Goal: Find specific page/section: Find specific page/section

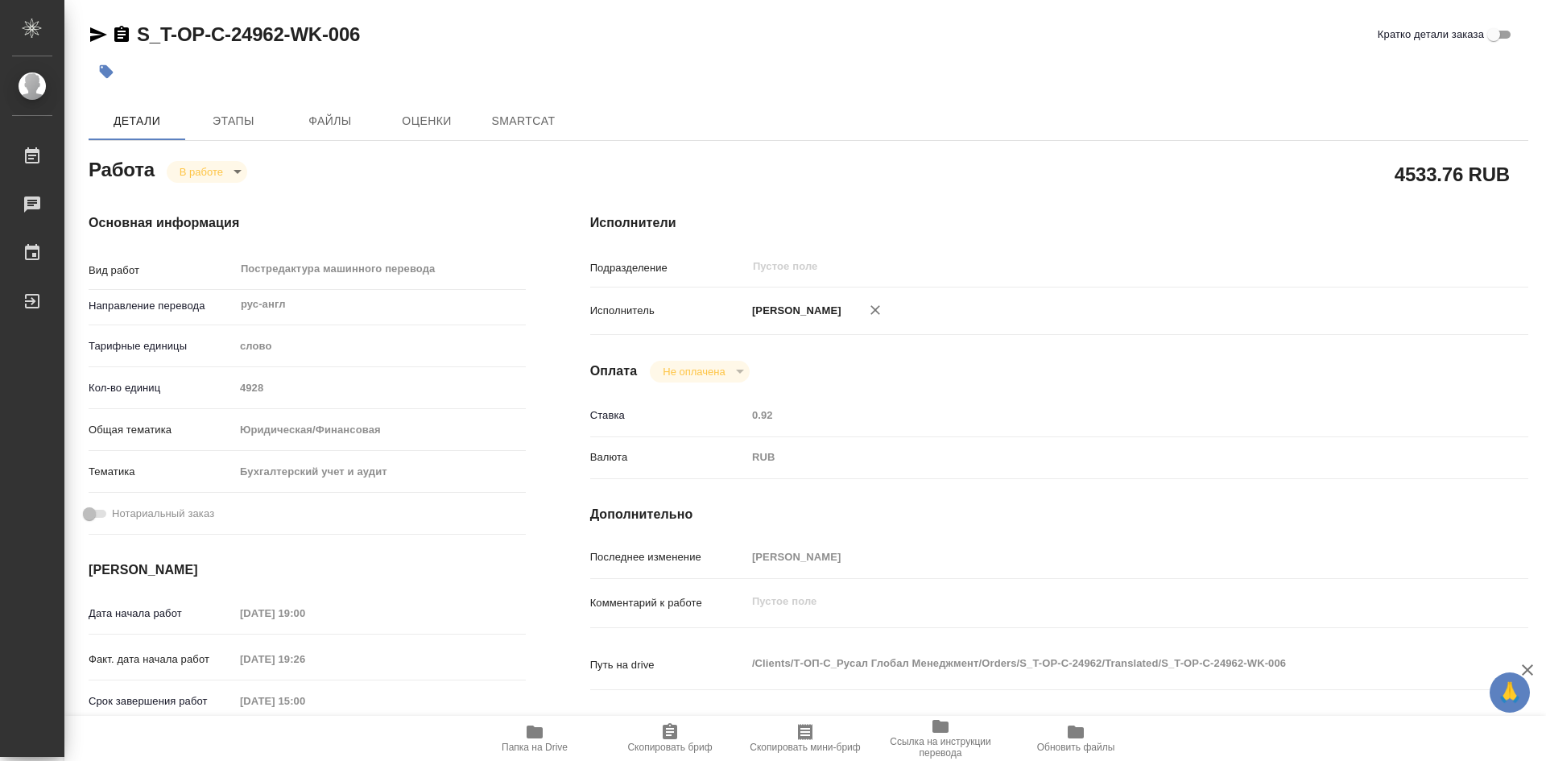
type textarea "x"
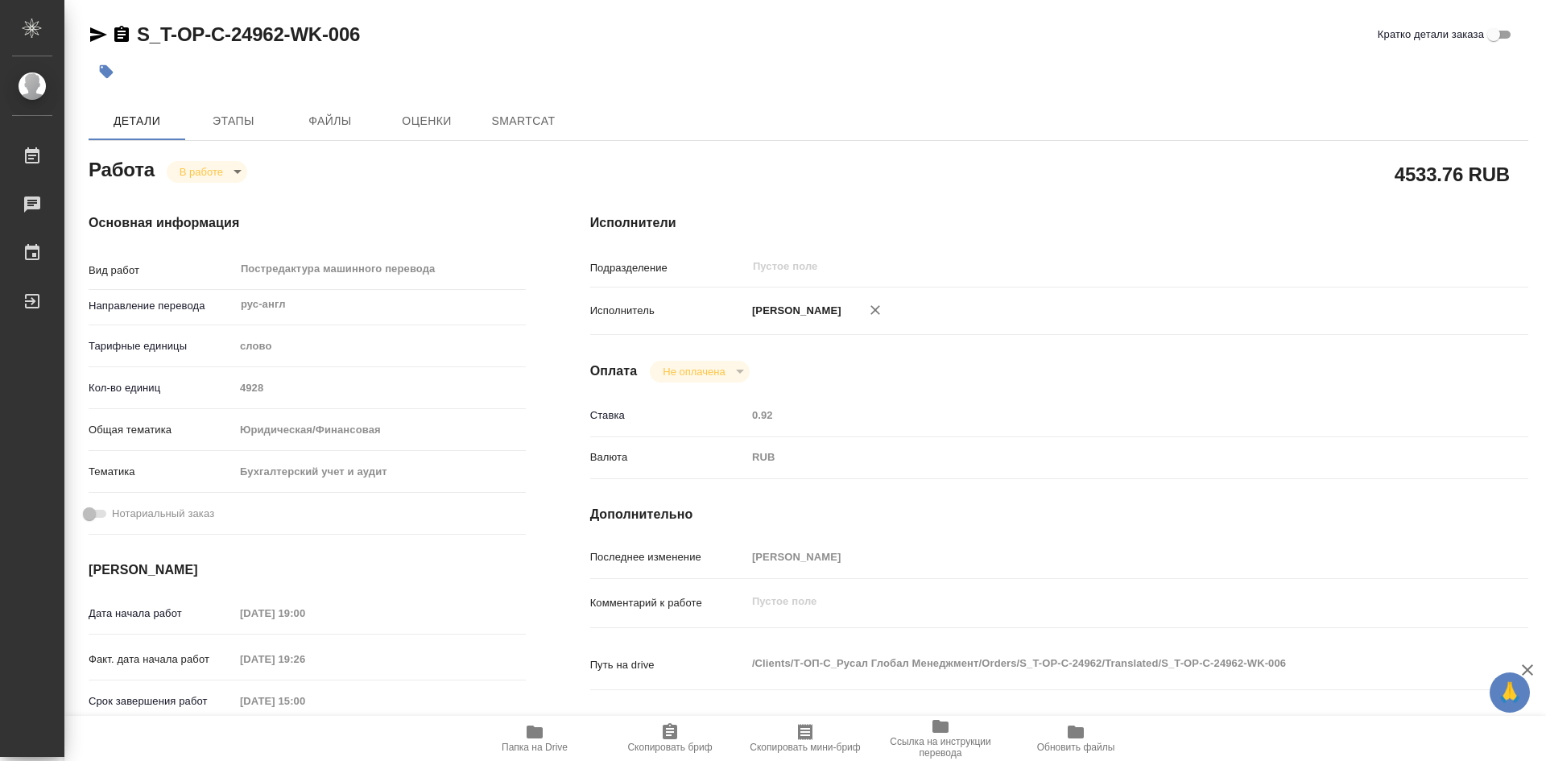
type textarea "x"
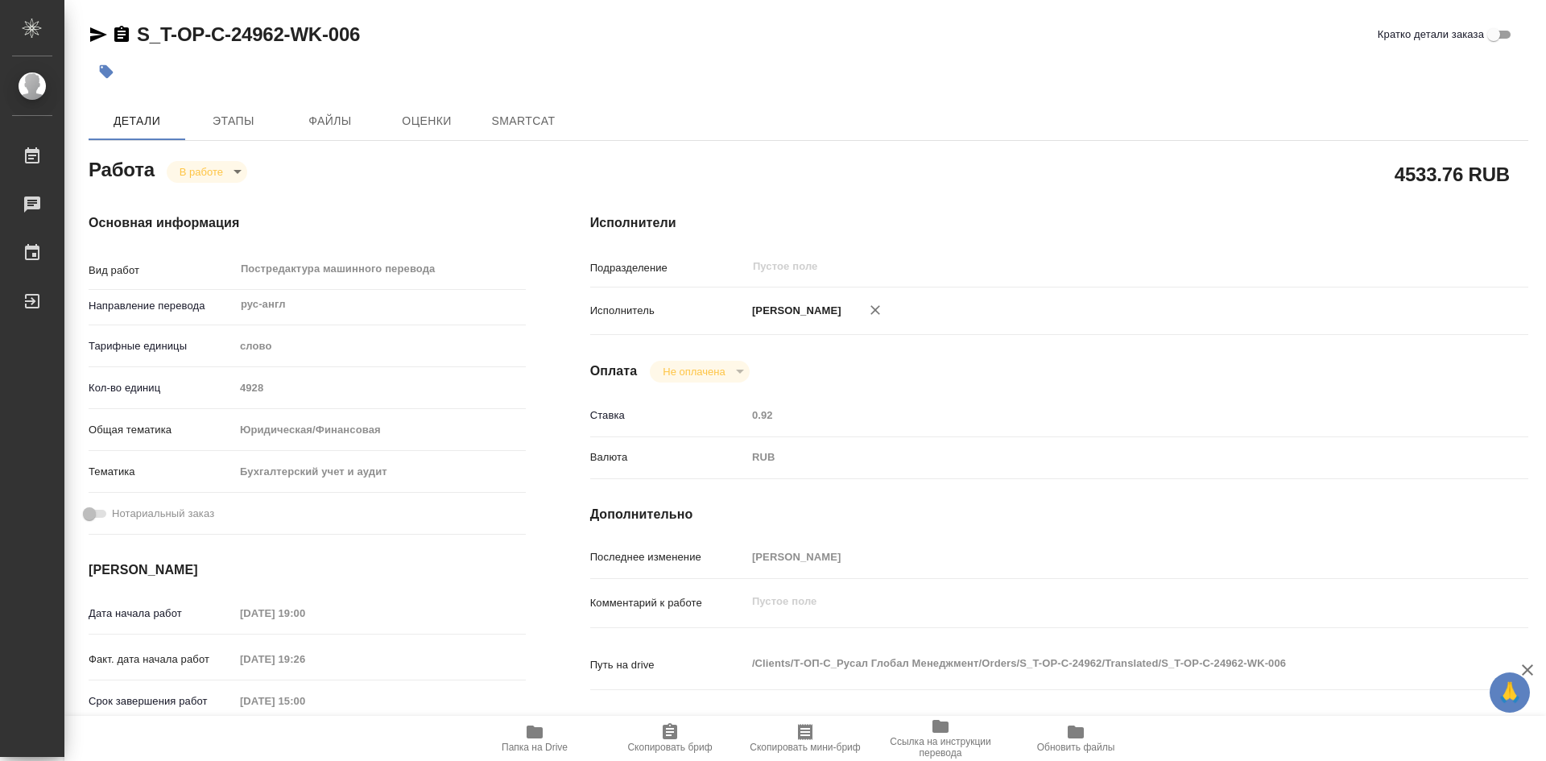
type textarea "x"
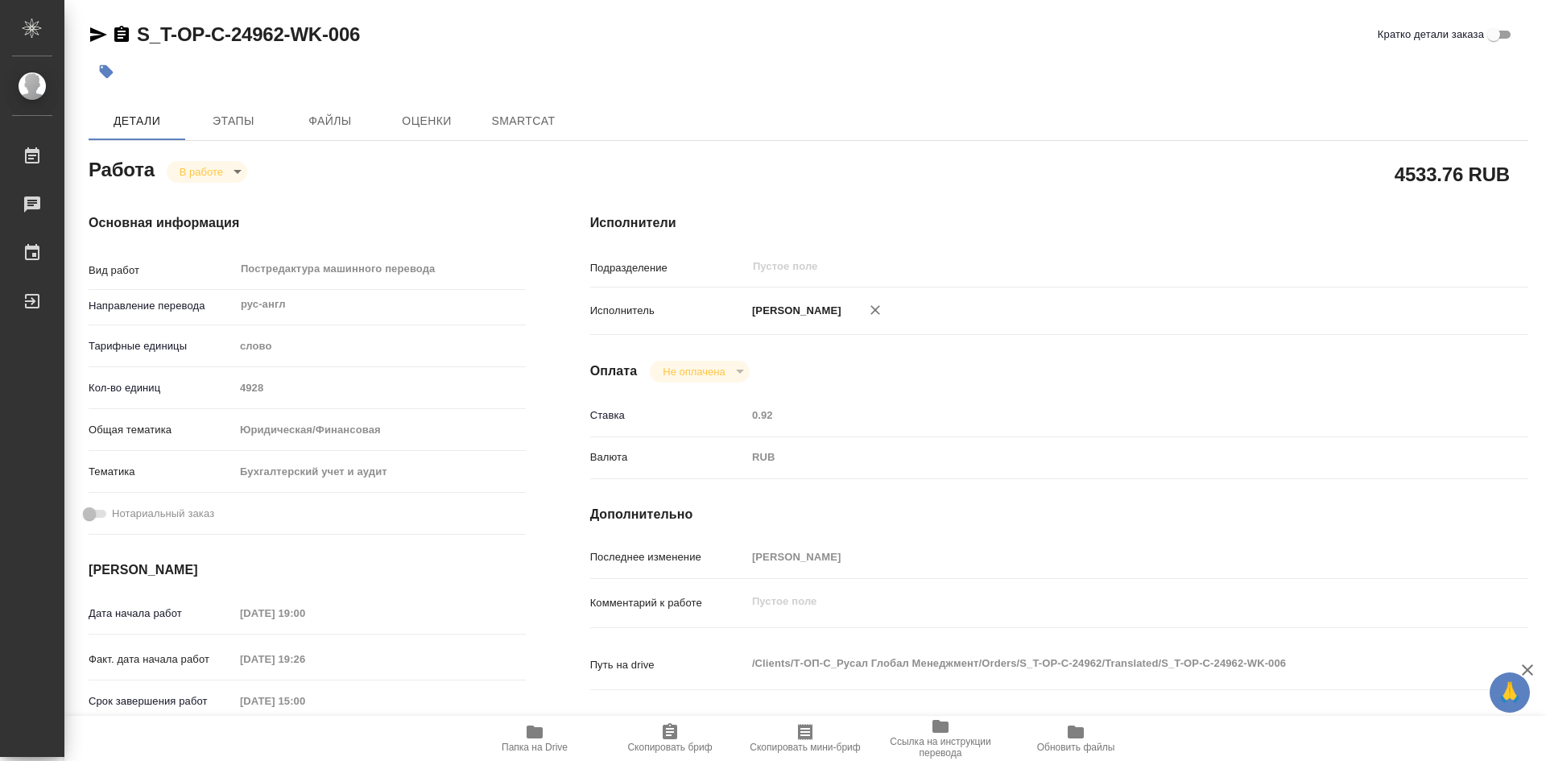
type textarea "x"
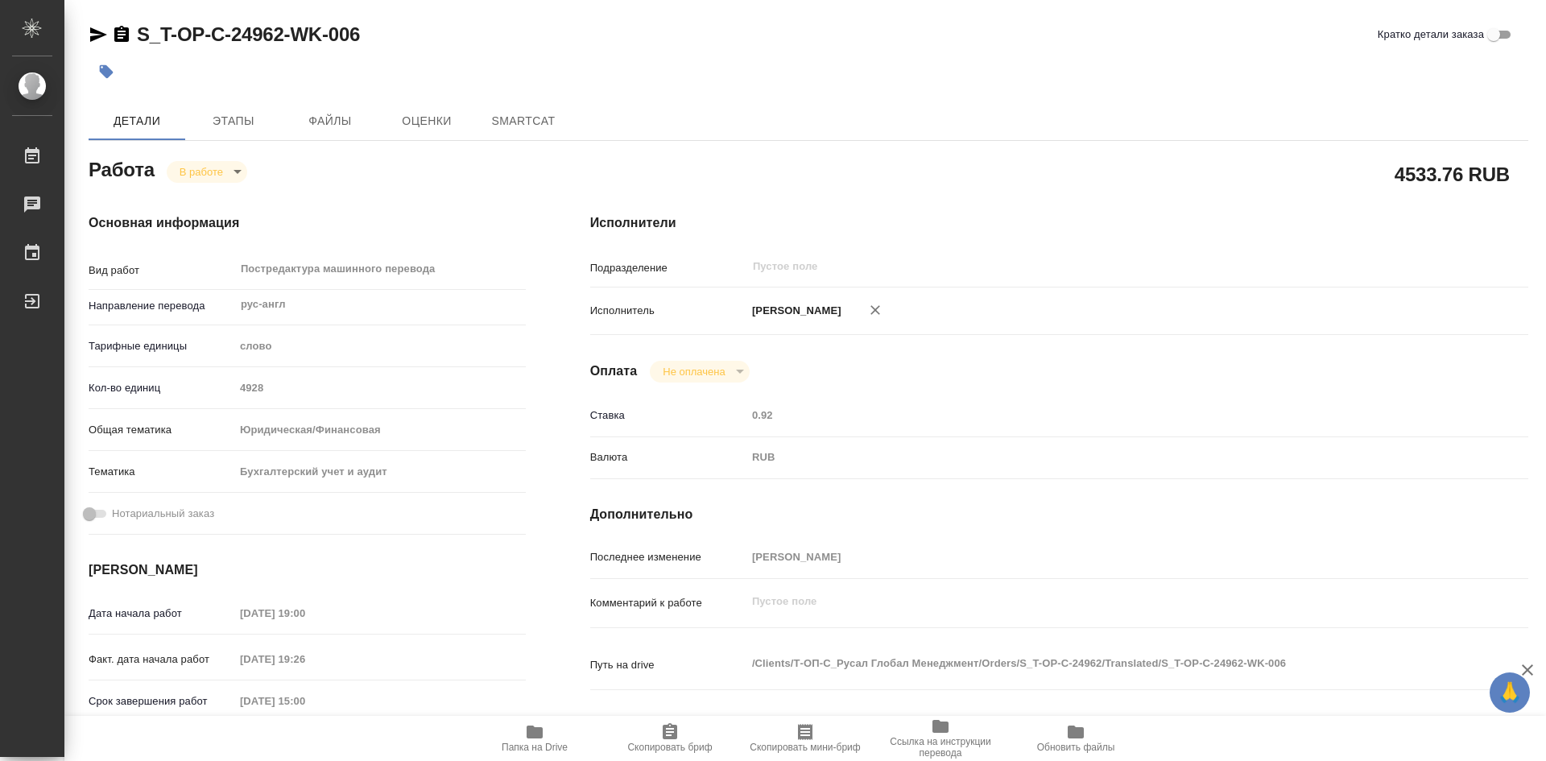
type textarea "x"
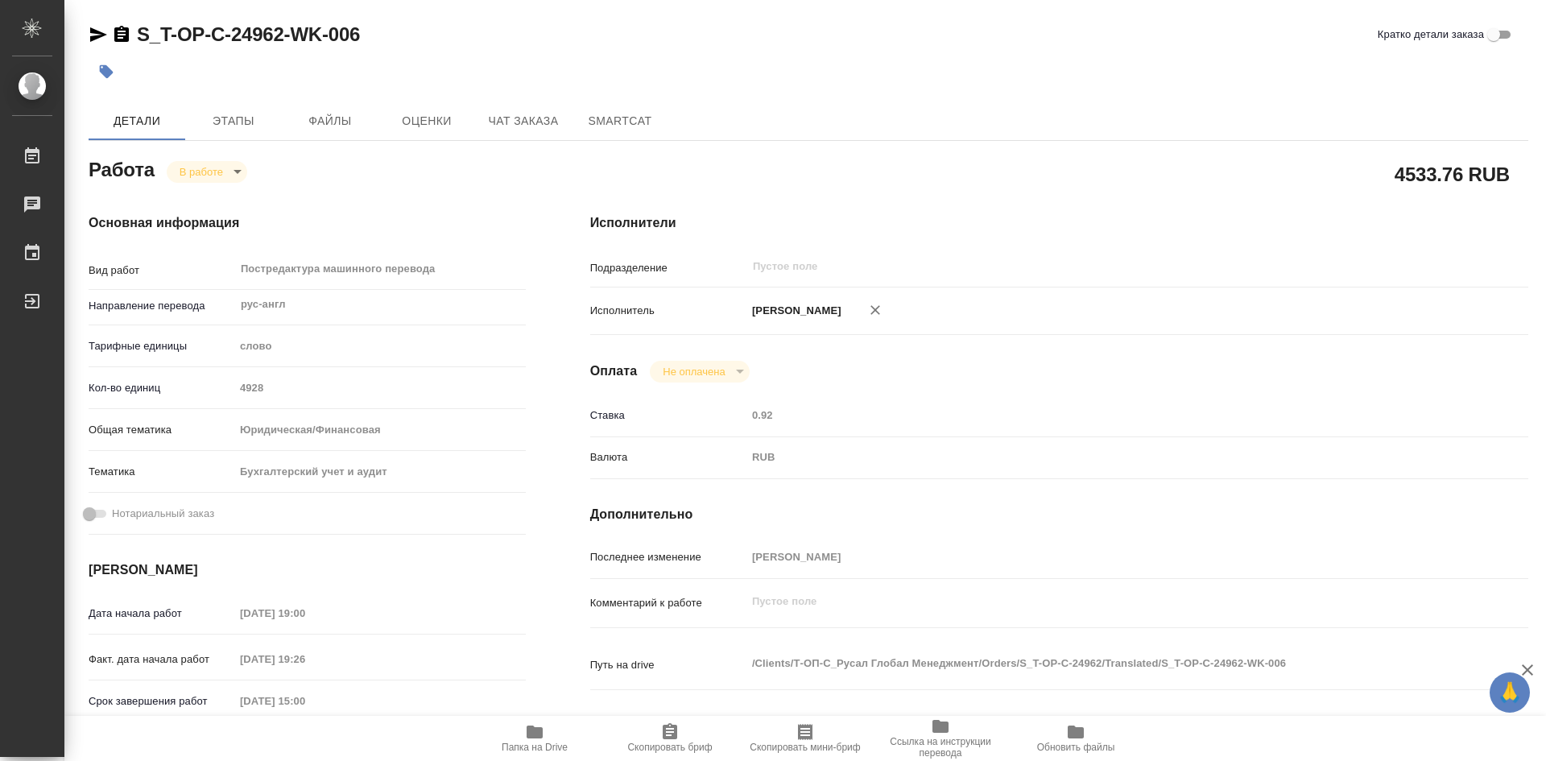
type textarea "x"
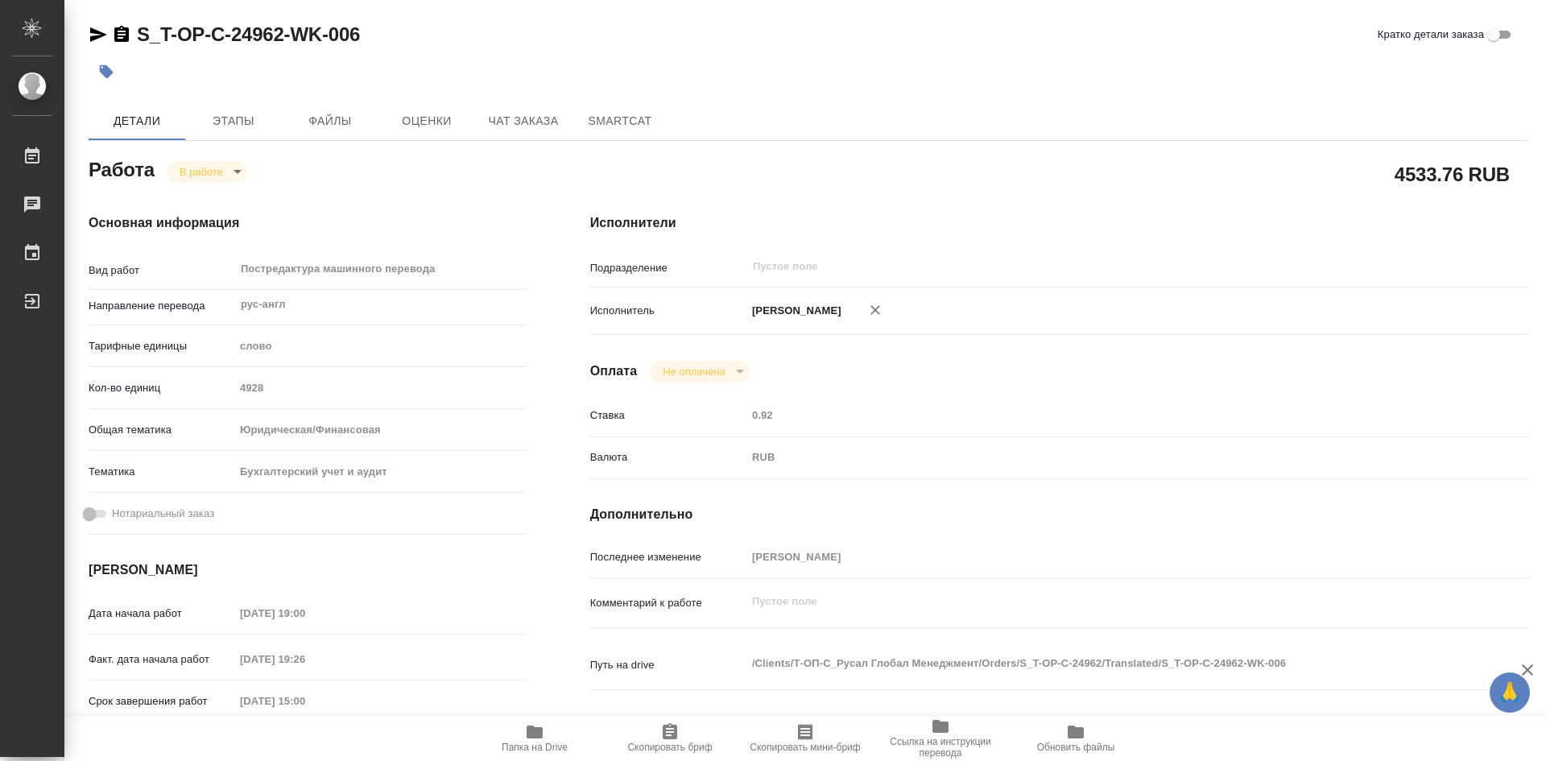
click at [533, 717] on button "Папка на Drive" at bounding box center [534, 738] width 135 height 45
type textarea "x"
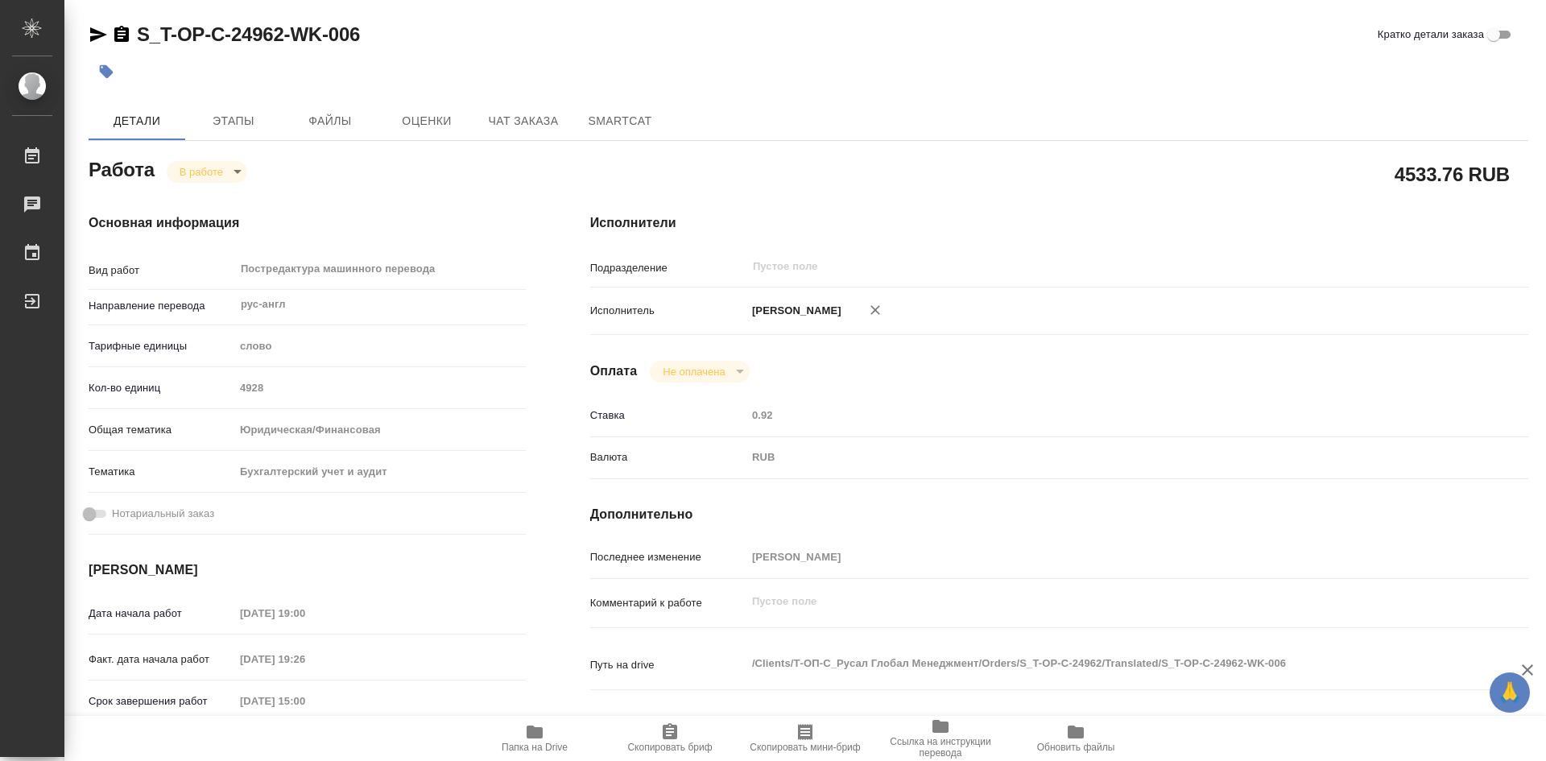
type textarea "x"
click at [533, 717] on button "Папка на Drive" at bounding box center [534, 738] width 135 height 45
